Goal: Information Seeking & Learning: Learn about a topic

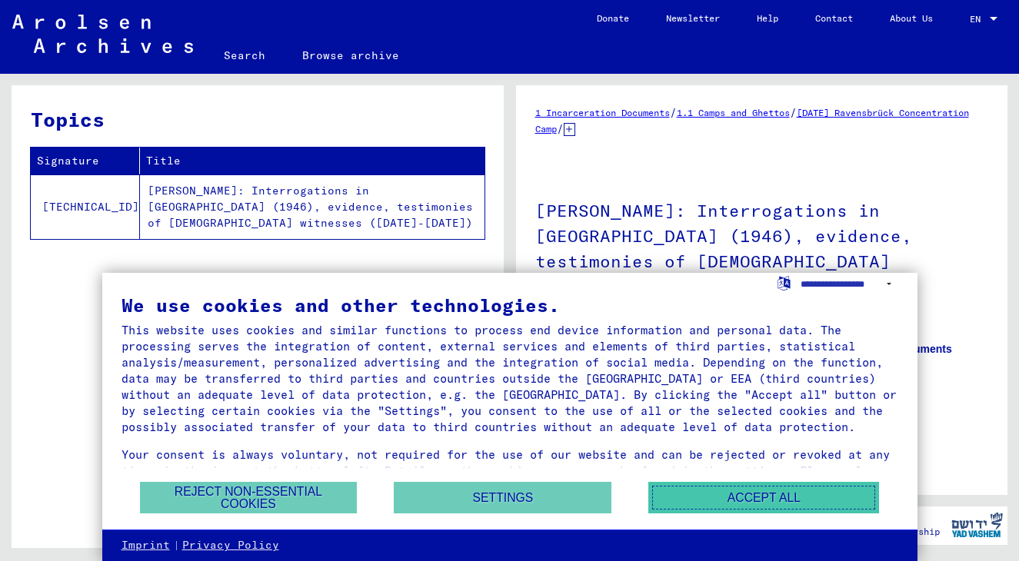
click at [830, 497] on button "Accept all" at bounding box center [763, 498] width 231 height 32
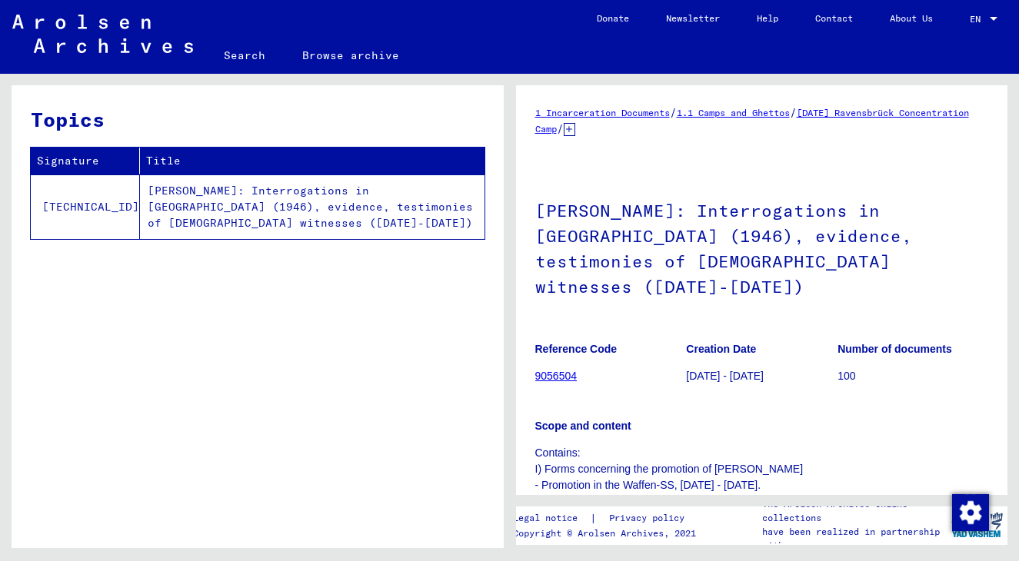
click at [951, 418] on p "Scope and content" at bounding box center [762, 426] width 454 height 16
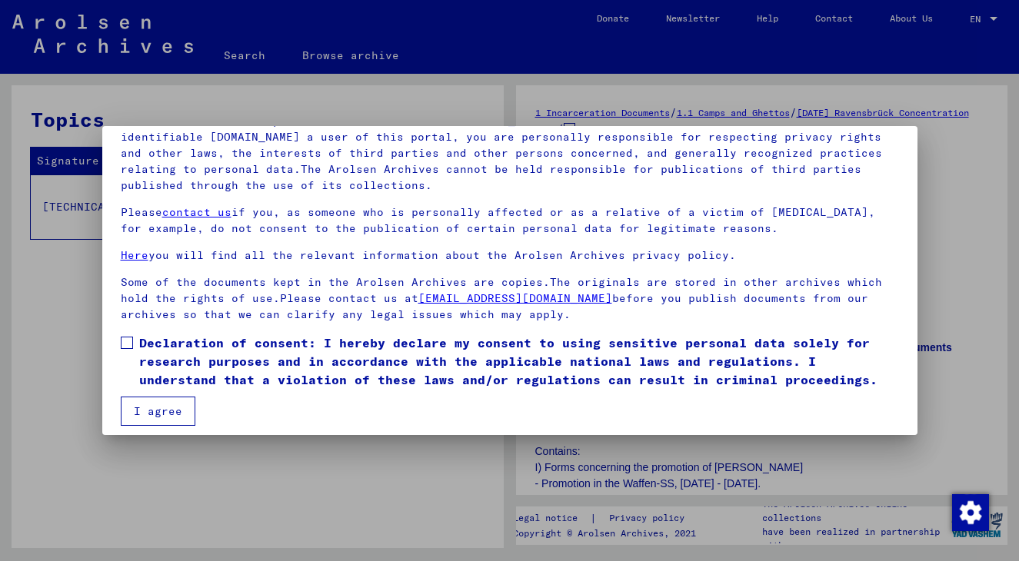
scroll to position [133, 0]
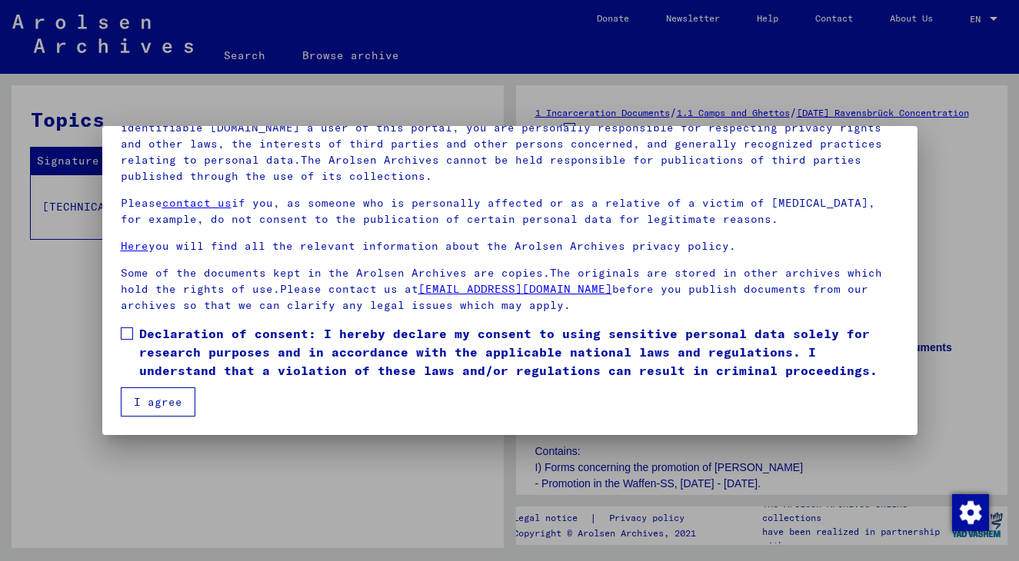
click at [183, 401] on button "I agree" at bounding box center [158, 401] width 75 height 29
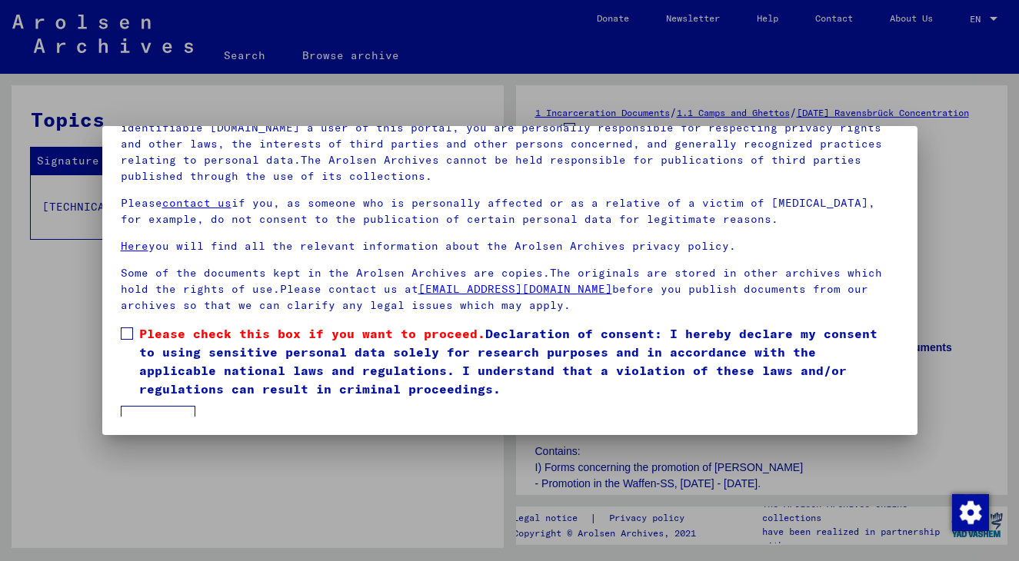
click at [130, 334] on span at bounding box center [127, 333] width 12 height 12
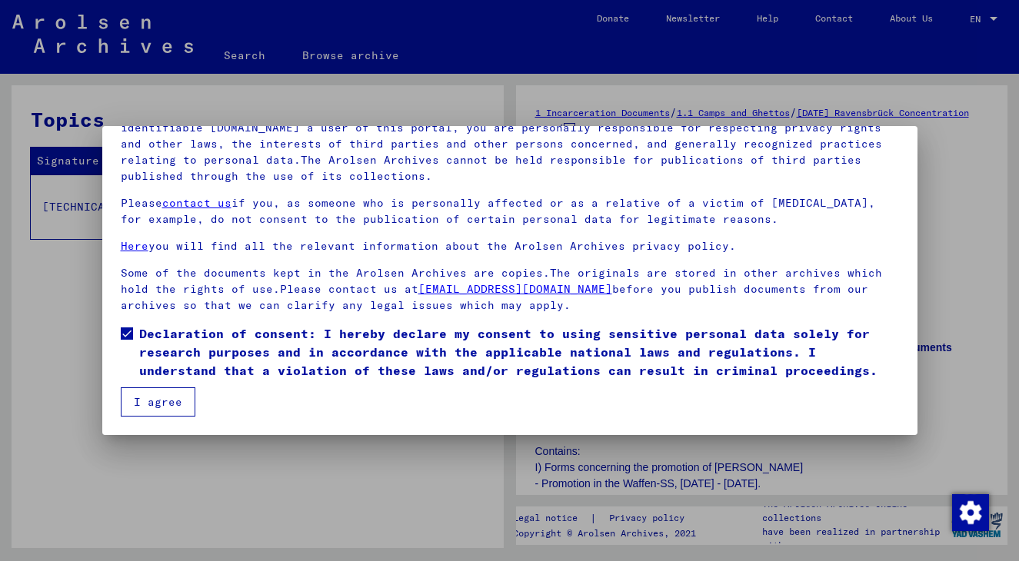
click at [180, 398] on button "I agree" at bounding box center [158, 401] width 75 height 29
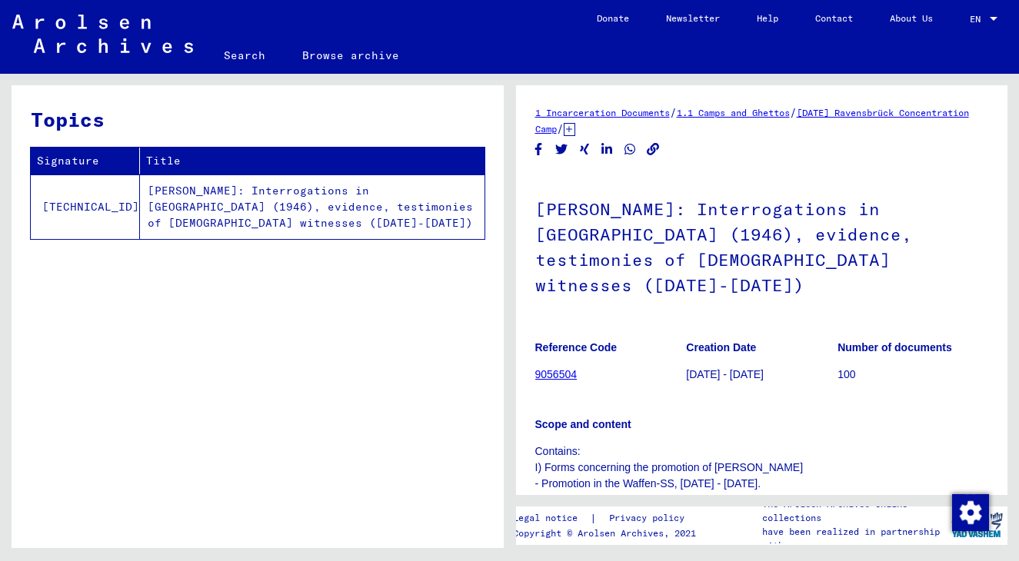
click at [978, 329] on figure "Number of documents 100" at bounding box center [912, 363] width 151 height 69
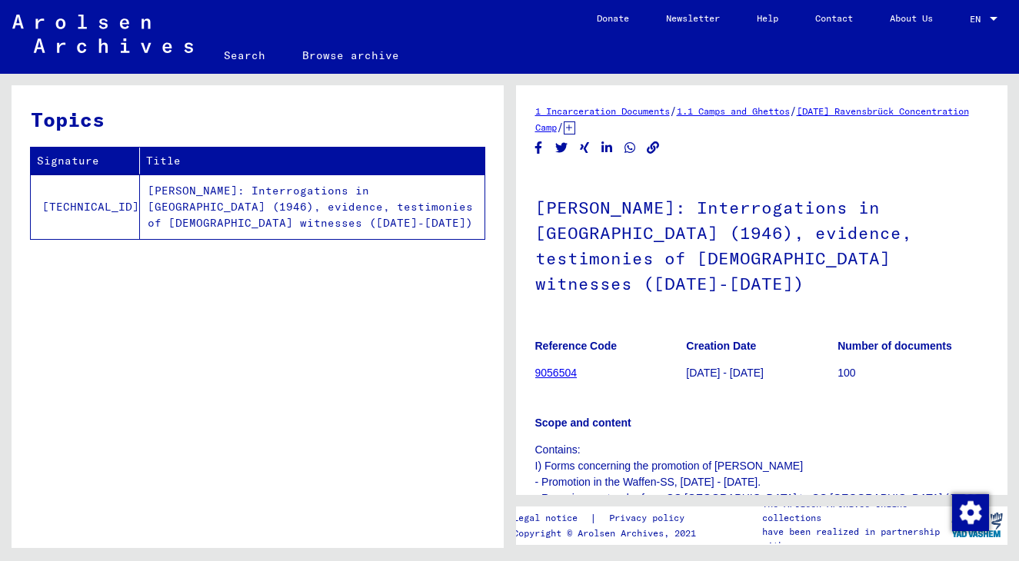
scroll to position [0, 0]
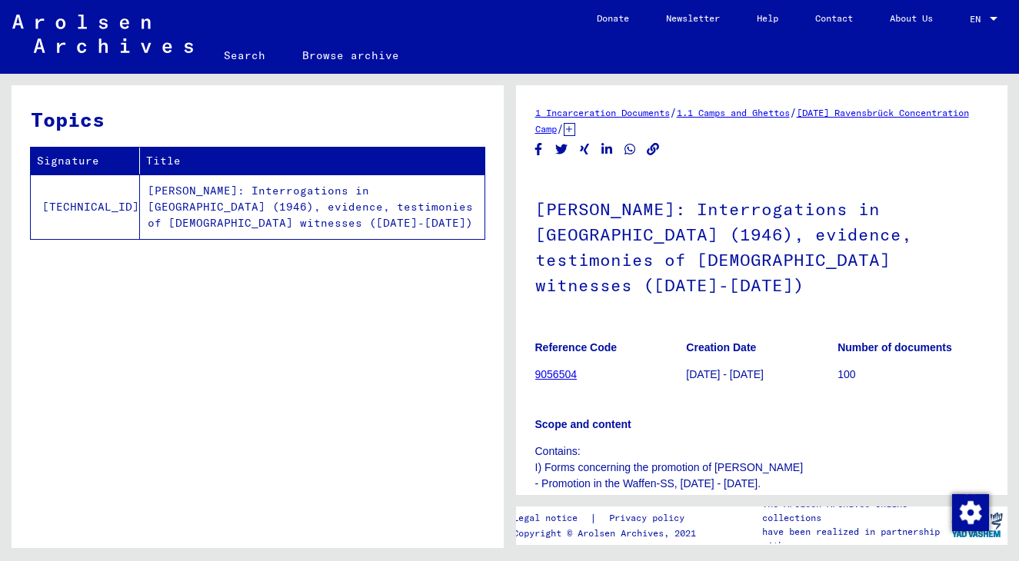
click at [321, 211] on td "[PERSON_NAME]: Interrogations in [GEOGRAPHIC_DATA] (1946), evidence, testimonie…" at bounding box center [312, 207] width 344 height 65
click at [638, 131] on link "[DATE] Ravensbrück Concentration Camp" at bounding box center [752, 121] width 434 height 28
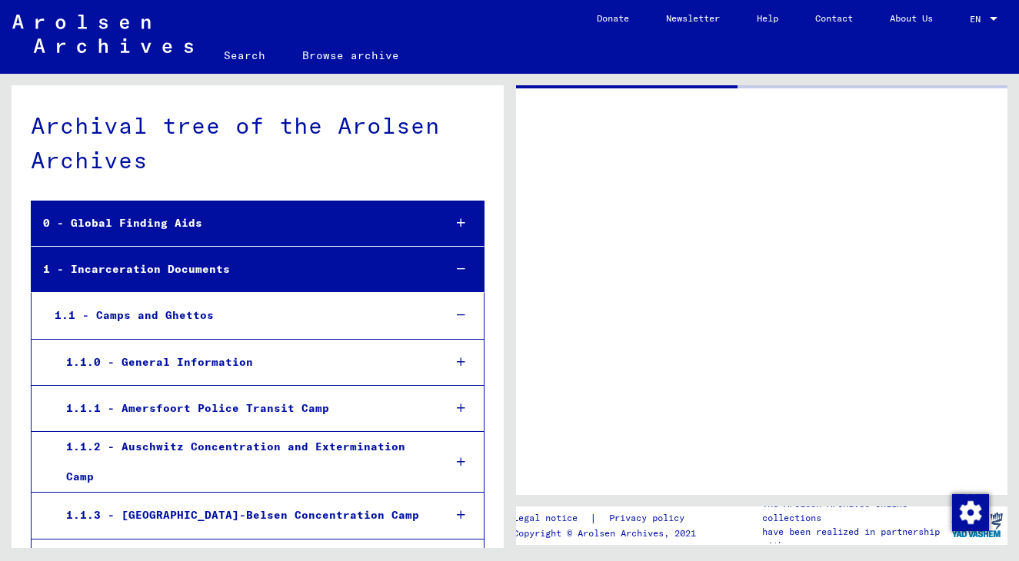
scroll to position [1750, 0]
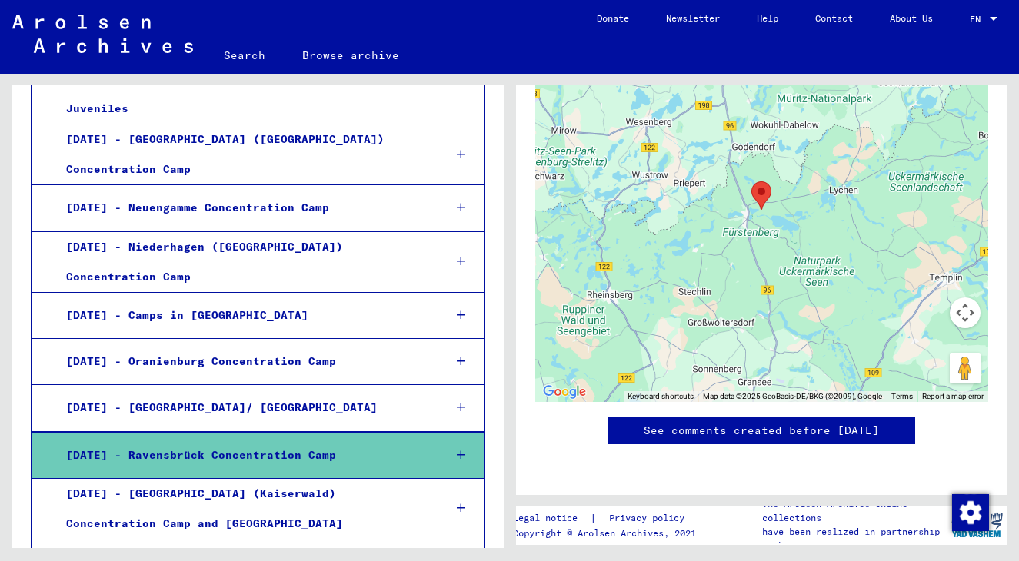
scroll to position [1658, 0]
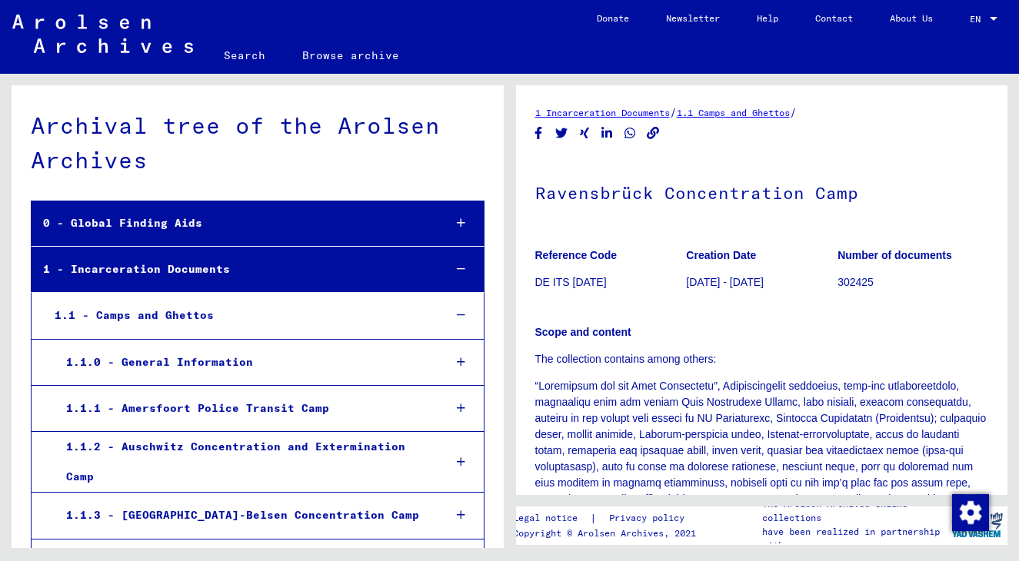
scroll to position [1750, 0]
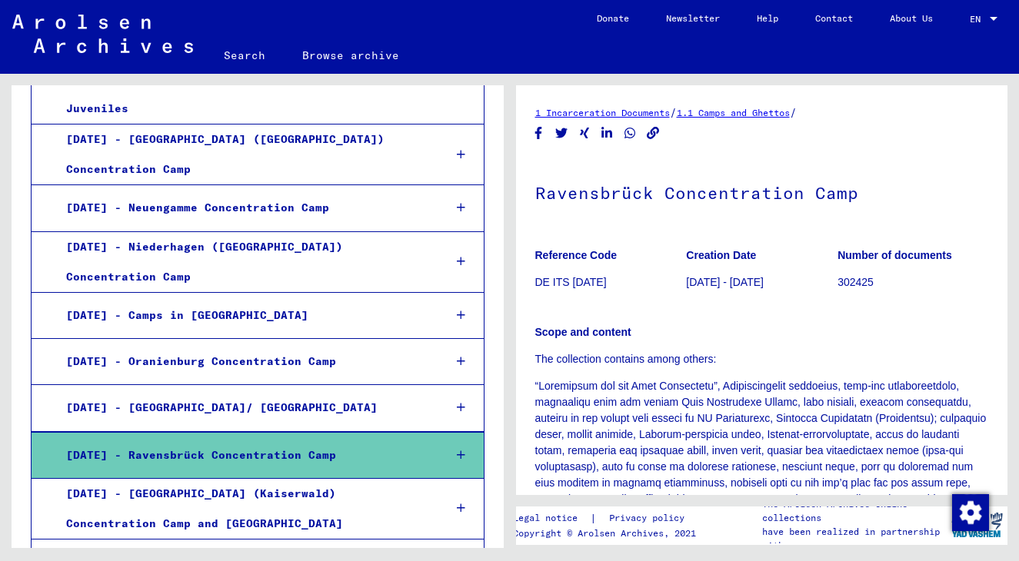
click at [207, 301] on div "[DATE] - Camps in [GEOGRAPHIC_DATA]" at bounding box center [243, 316] width 377 height 30
